Goal: Information Seeking & Learning: Learn about a topic

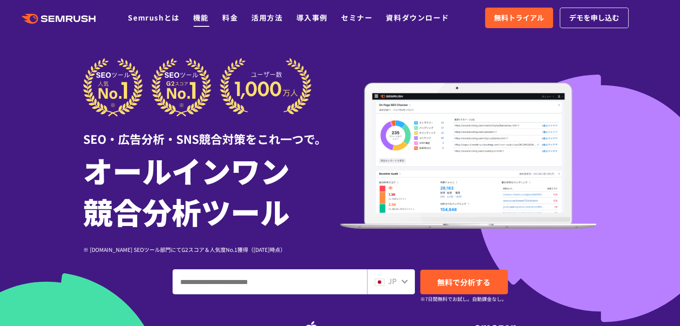
click at [200, 18] on link "機能" at bounding box center [201, 17] width 16 height 11
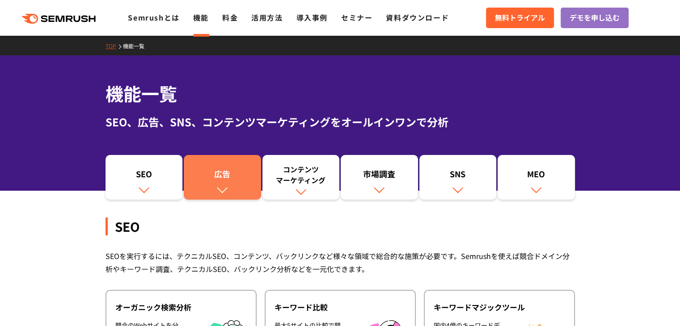
click at [230, 173] on div "広告" at bounding box center [222, 176] width 68 height 15
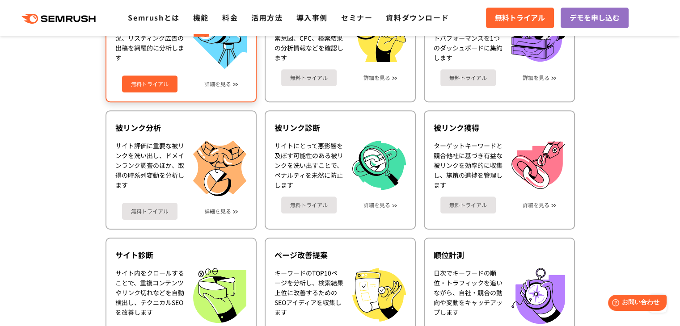
scroll to position [301, 0]
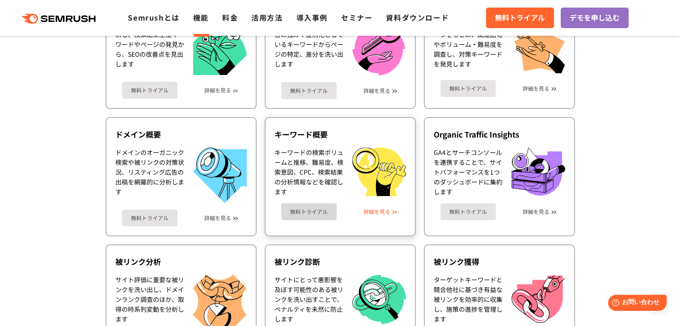
click at [380, 209] on link "詳細を見る" at bounding box center [377, 212] width 27 height 6
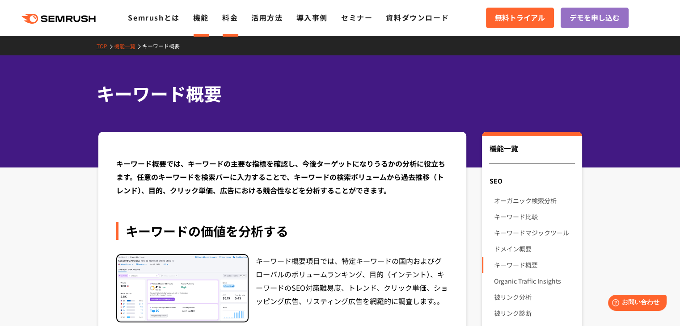
click at [230, 18] on link "料金" at bounding box center [230, 17] width 16 height 11
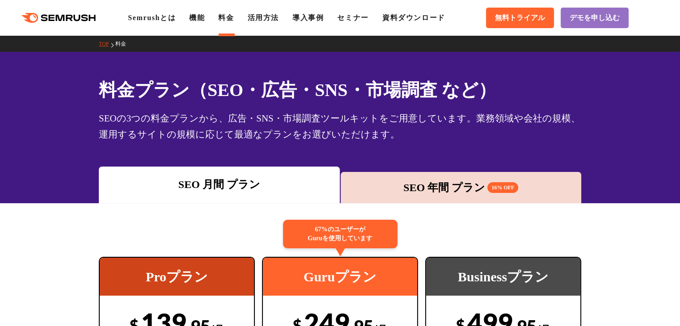
scroll to position [179, 0]
